Goal: Information Seeking & Learning: Find specific fact

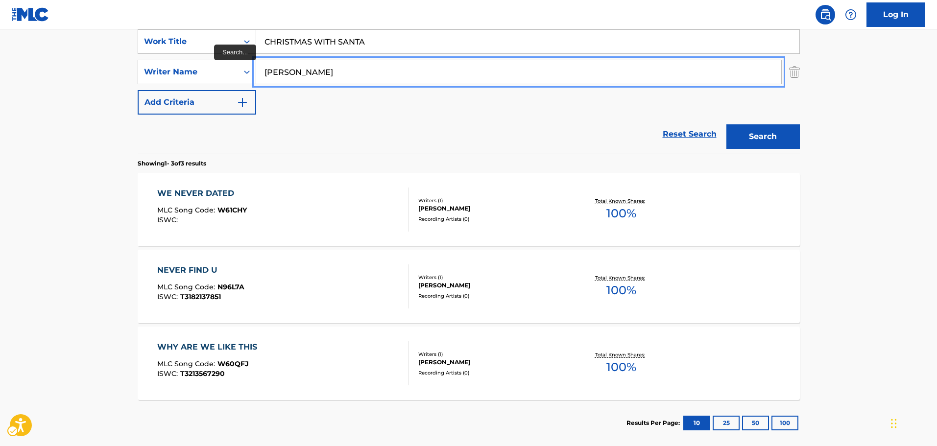
paste input "[PERSON_NAME]"
drag, startPoint x: 319, startPoint y: 76, endPoint x: 186, endPoint y: 86, distance: 133.1
click at [186, 86] on div "SearchWithCriteria2bb83cbe-ad6c-454c-9f0b-1998ffa1993e Work Title | Submit | Su…" at bounding box center [469, 71] width 662 height 85
type input "[PERSON_NAME]"
click at [138, 90] on button "Add Criteria" at bounding box center [197, 102] width 119 height 24
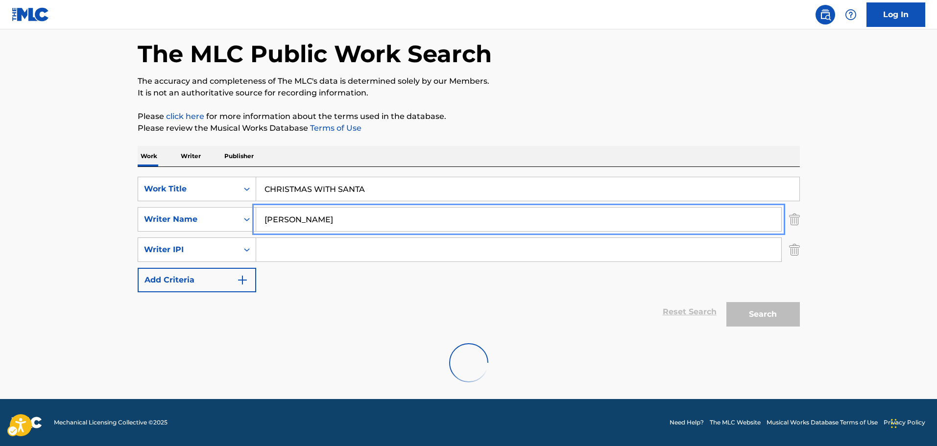
scroll to position [41, 0]
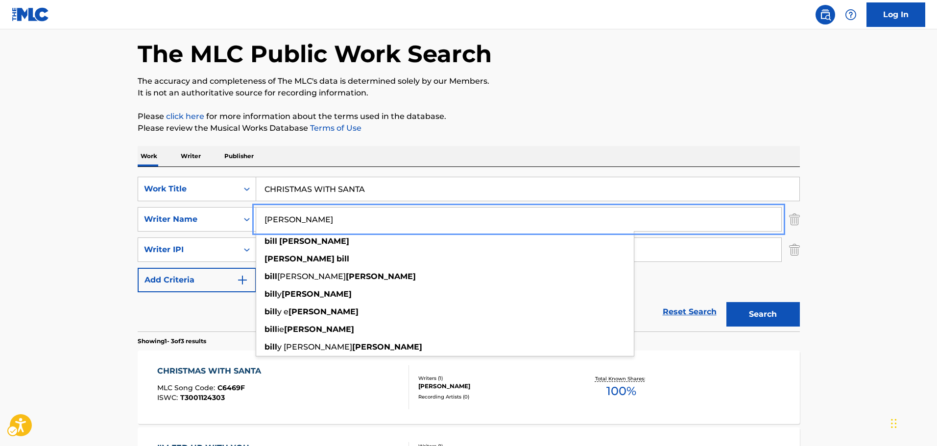
click at [793, 251] on img "Search Form" at bounding box center [794, 250] width 11 height 24
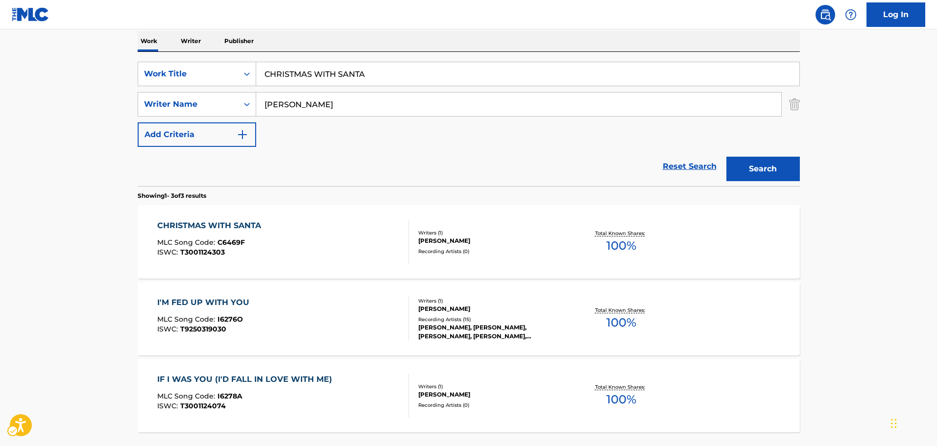
scroll to position [139, 0]
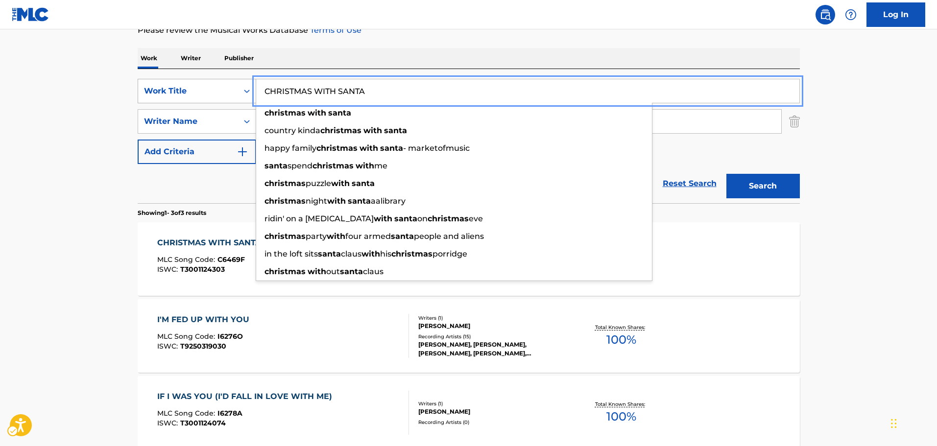
drag, startPoint x: 371, startPoint y: 91, endPoint x: 245, endPoint y: 90, distance: 126.4
click at [245, 90] on div "SearchWithCriteria2bb83cbe-ad6c-454c-9f0b-1998ffa1993e Work Title | Submit | Su…" at bounding box center [469, 91] width 662 height 24
paste input "[PERSON_NAME] RISOUTTE DONNADARO?"
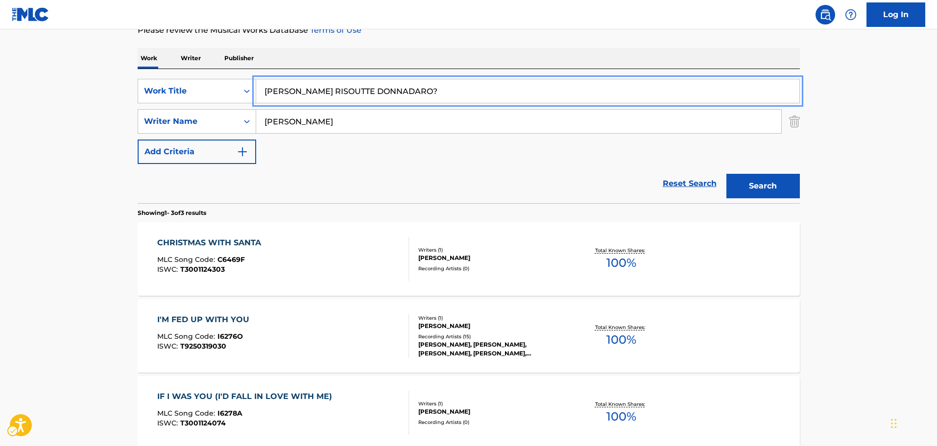
type input "[PERSON_NAME] RISOUTTE DONNADARO?"
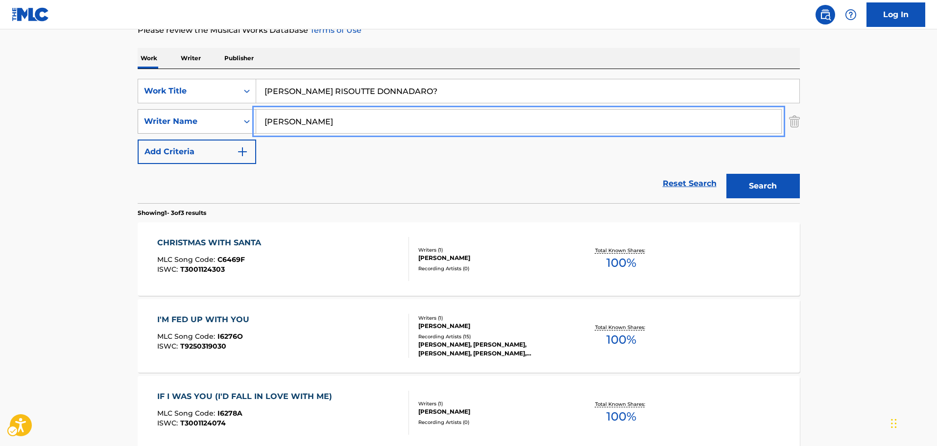
paste input "[PERSON_NAME]"
drag, startPoint x: 322, startPoint y: 124, endPoint x: 243, endPoint y: 124, distance: 79.4
click at [243, 124] on div "SearchWithCriteria8d427561-be2b-4ce3-b983-6c547751aeba Writer Name [PERSON_NAME]" at bounding box center [469, 121] width 662 height 24
type input "[PERSON_NAME]"
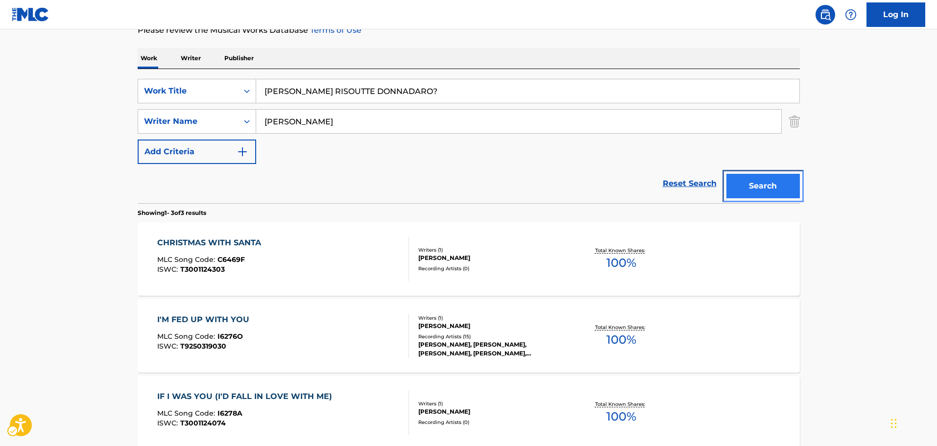
click at [782, 182] on button "Search" at bounding box center [762, 186] width 73 height 24
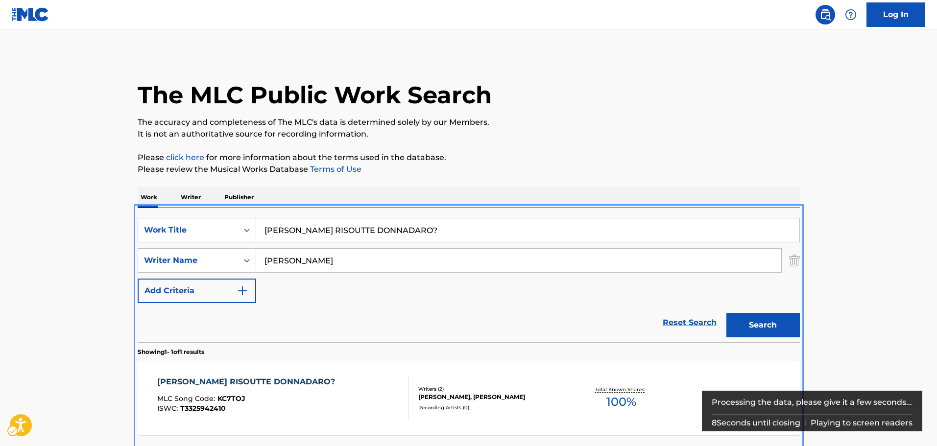
scroll to position [35, 0]
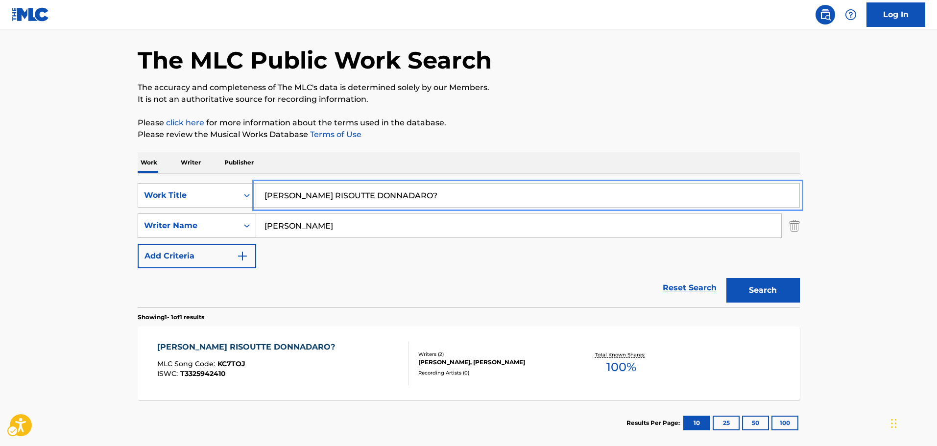
drag, startPoint x: 432, startPoint y: 198, endPoint x: 213, endPoint y: 233, distance: 222.3
click at [213, 233] on div "SearchWithCriteria2bb83cbe-ad6c-454c-9f0b-1998ffa1993e Work Title | Submit | Su…" at bounding box center [469, 225] width 662 height 85
paste input "[PERSON_NAME]"
paste input "HAKI NARETENAI KUTSU NO MAMA DE"
drag, startPoint x: 349, startPoint y: 196, endPoint x: 191, endPoint y: 212, distance: 158.5
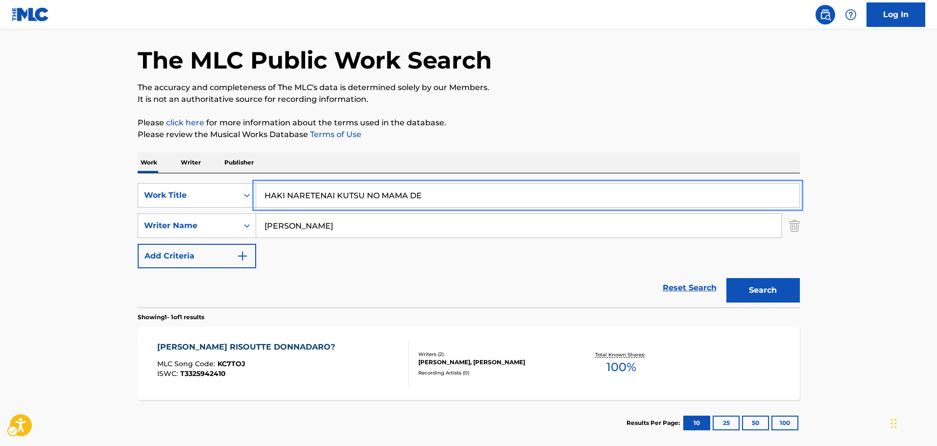
click at [191, 212] on div "SearchWithCriteria2bb83cbe-ad6c-454c-9f0b-1998ffa1993e Work Title | Submit | Su…" at bounding box center [469, 225] width 662 height 85
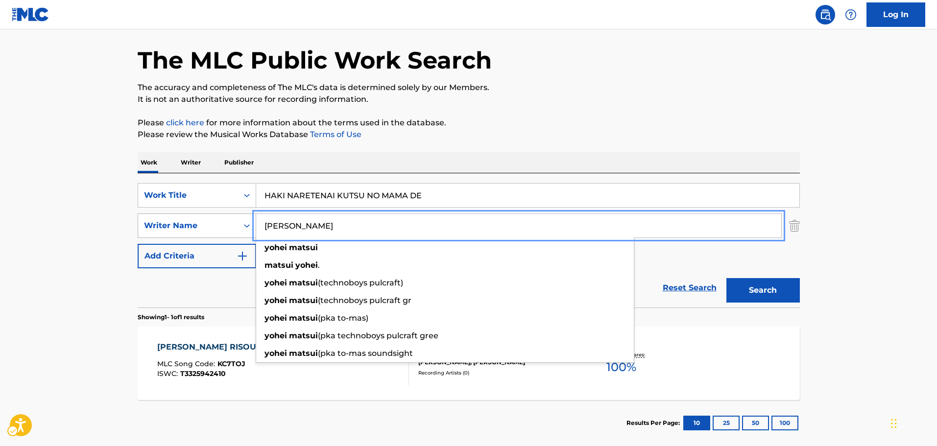
drag, startPoint x: 336, startPoint y: 224, endPoint x: 230, endPoint y: 230, distance: 105.5
click at [230, 230] on div "SearchWithCriteria8d427561-be2b-4ce3-b983-6c547751aeba Writer Name [PERSON_NAME…" at bounding box center [469, 226] width 662 height 24
click at [762, 291] on button "Search" at bounding box center [762, 290] width 73 height 24
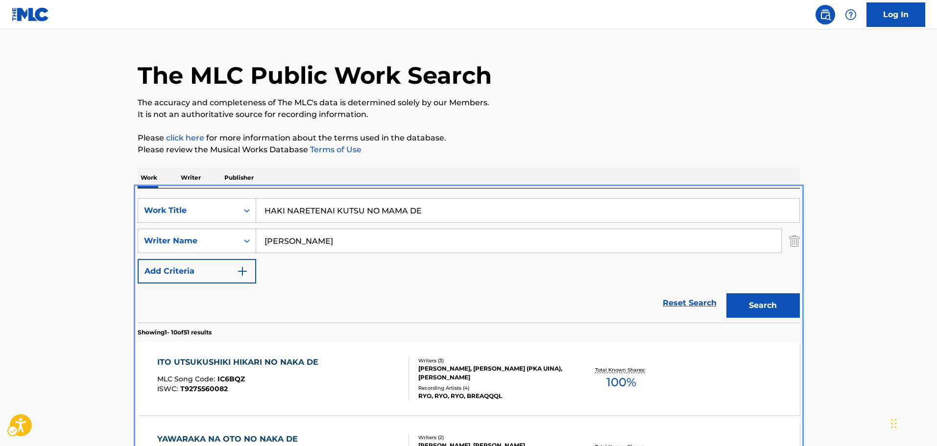
scroll to position [0, 0]
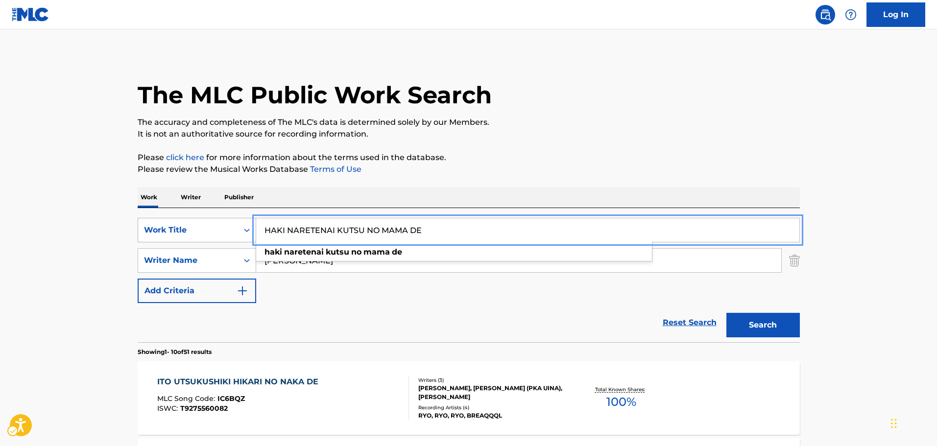
paste input "EART DAYS NIGHT"
drag, startPoint x: 229, startPoint y: 241, endPoint x: 155, endPoint y: 242, distance: 74.0
click at [155, 242] on div "SearchWithCriteria2bb83cbe-ad6c-454c-9f0b-1998ffa1993e Work Title | Submit | Su…" at bounding box center [469, 230] width 662 height 24
type input "HEART DAYS NIGHT"
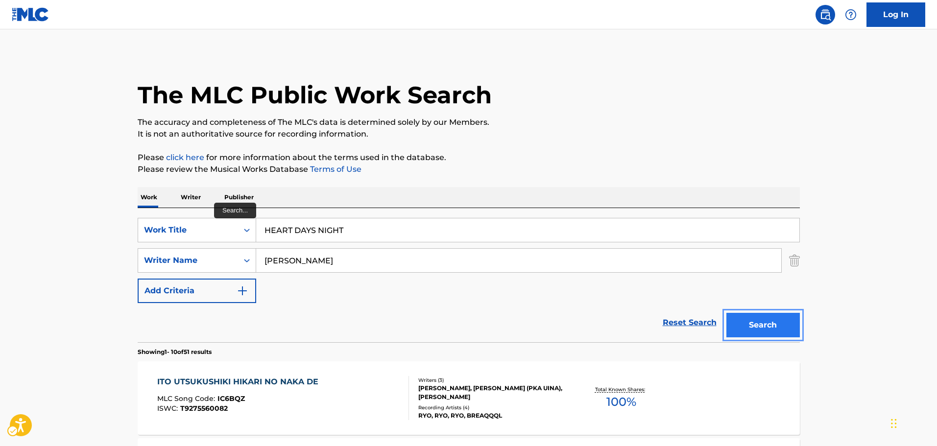
click at [776, 318] on button "Search" at bounding box center [762, 325] width 73 height 24
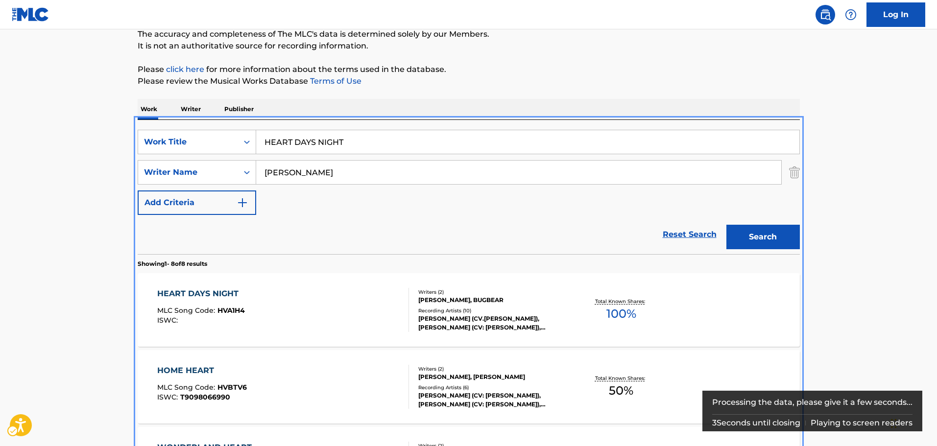
scroll to position [61, 0]
